Goal: Book appointment/travel/reservation

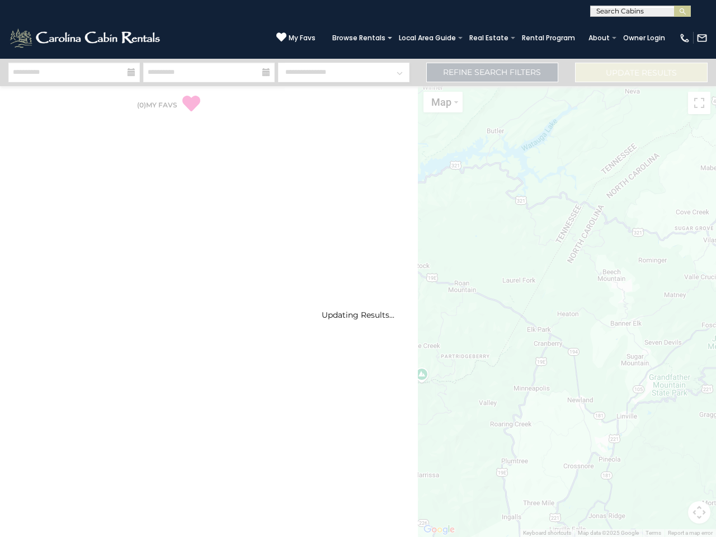
click at [358, 268] on div "Updating Results..." at bounding box center [358, 298] width 716 height 478
click at [640, 12] on input "text" at bounding box center [640, 13] width 98 height 11
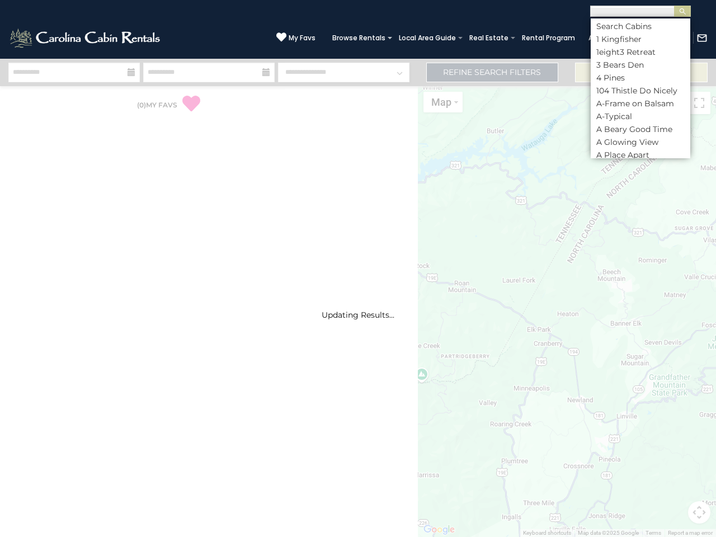
click at [637, 12] on input "text" at bounding box center [640, 13] width 98 height 11
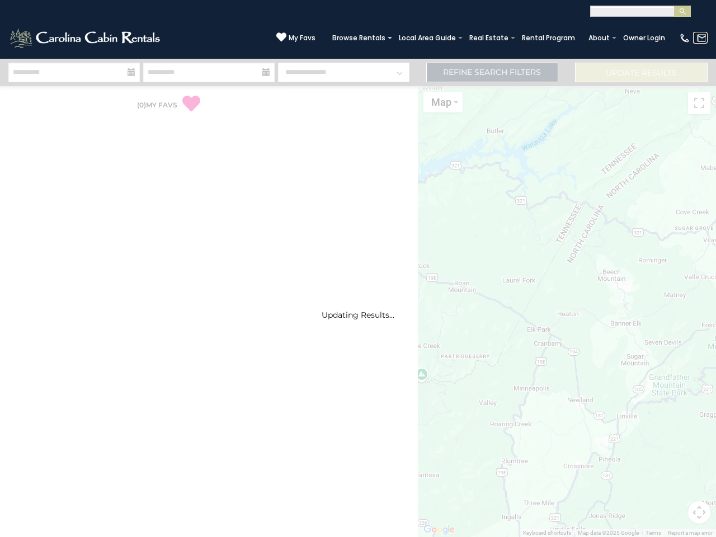
click at [700, 37] on img at bounding box center [701, 37] width 11 height 11
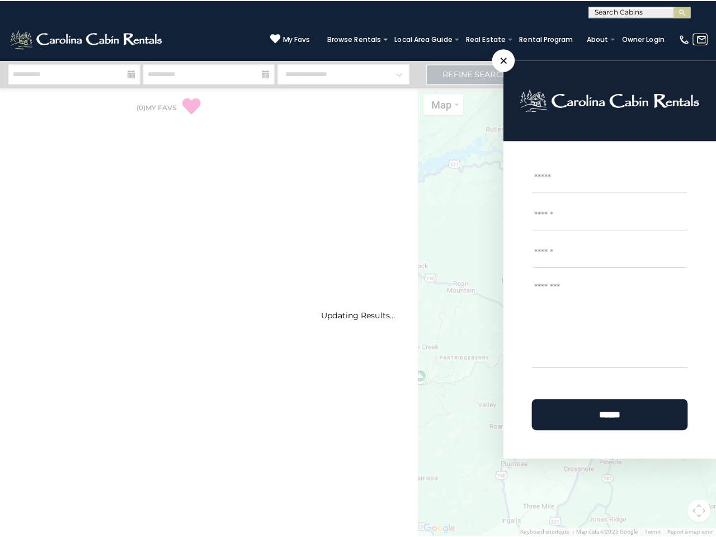
scroll to position [1, 0]
